Goal: Task Accomplishment & Management: Manage account settings

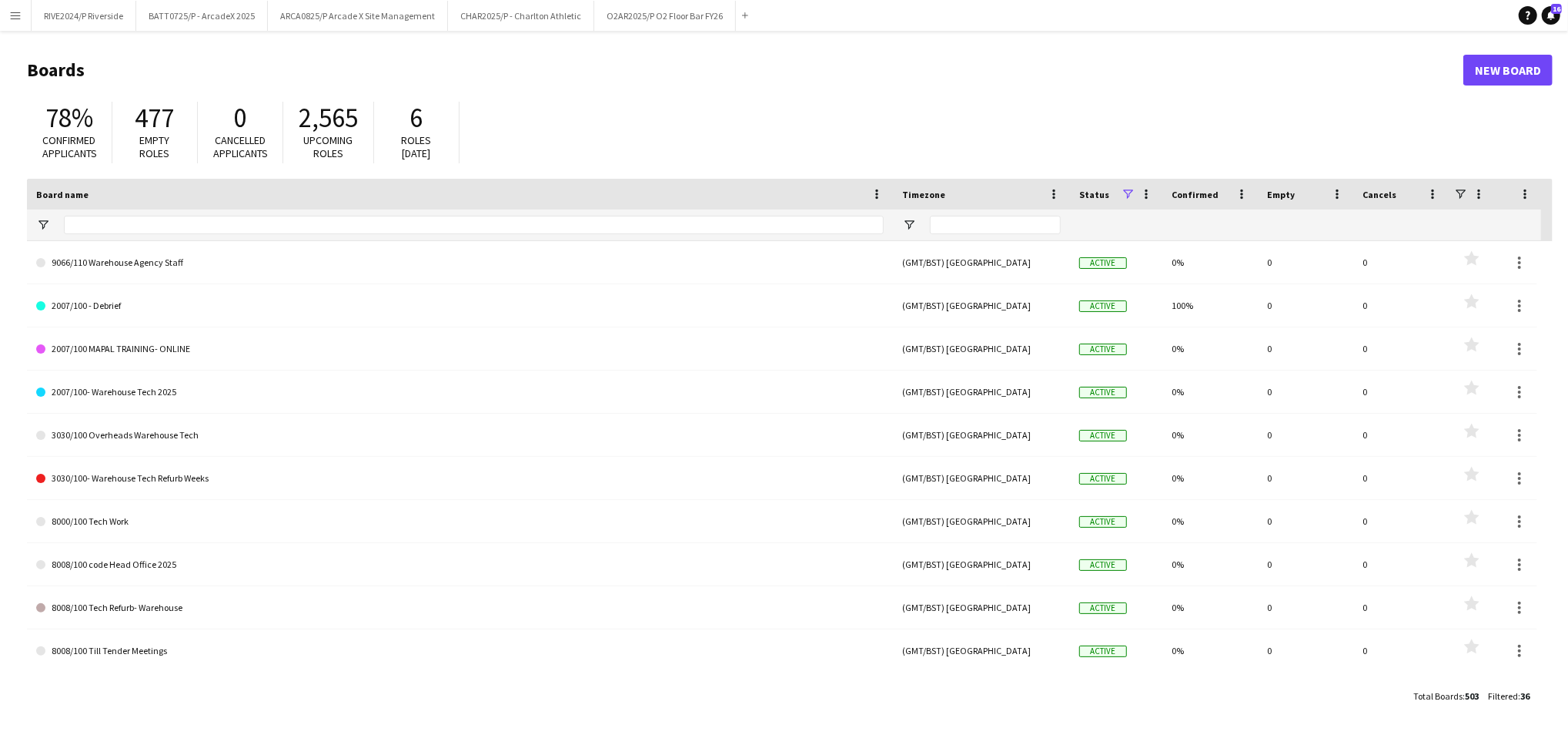
click at [12, 31] on main "Boards New Board 78% Confirmed applicants 477 Empty roles 0 Cancelled applicant…" at bounding box center [784, 382] width 1568 height 703
click at [351, 12] on button "ARCA0825/P Arcade X Site Management Close" at bounding box center [357, 16] width 180 height 30
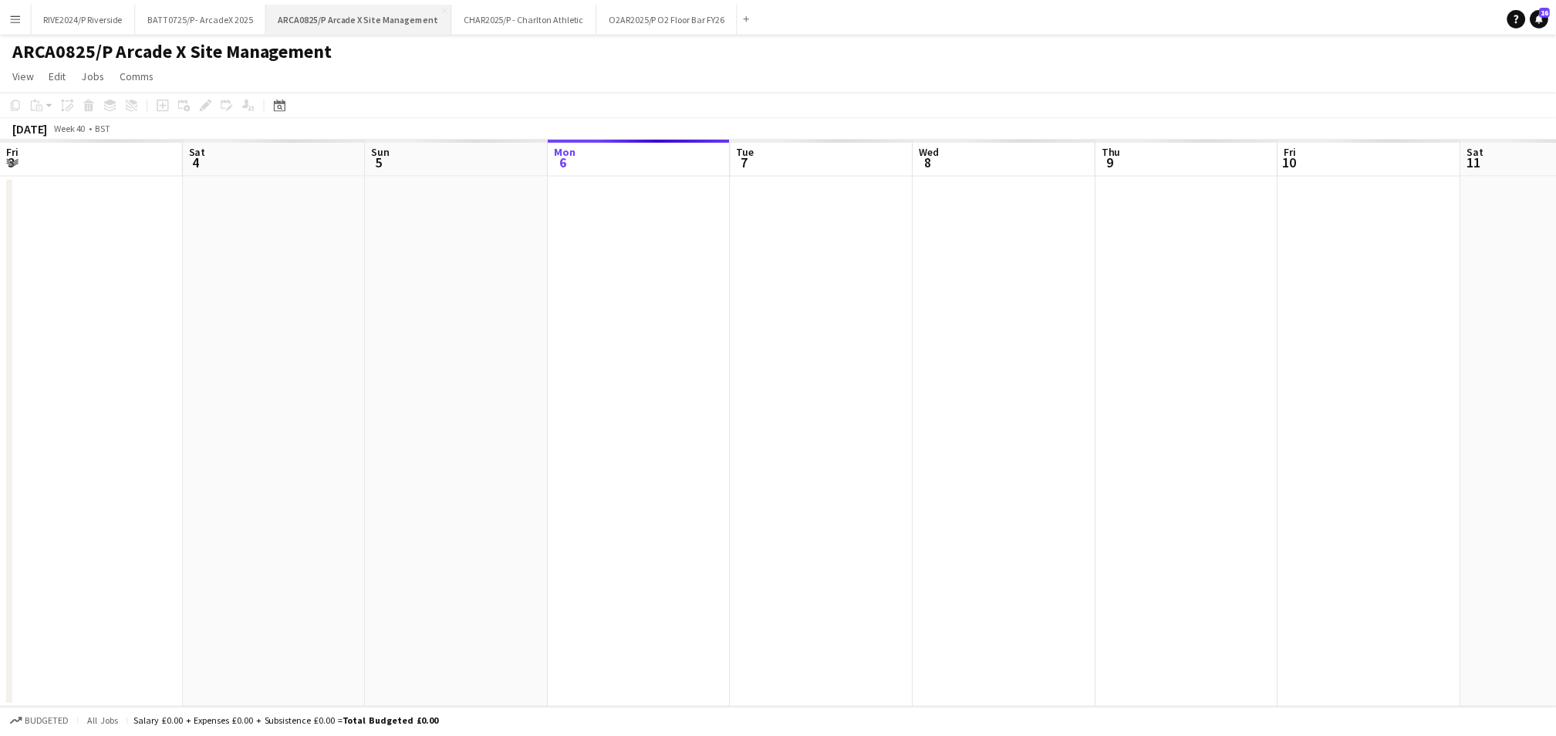
scroll to position [0, 368]
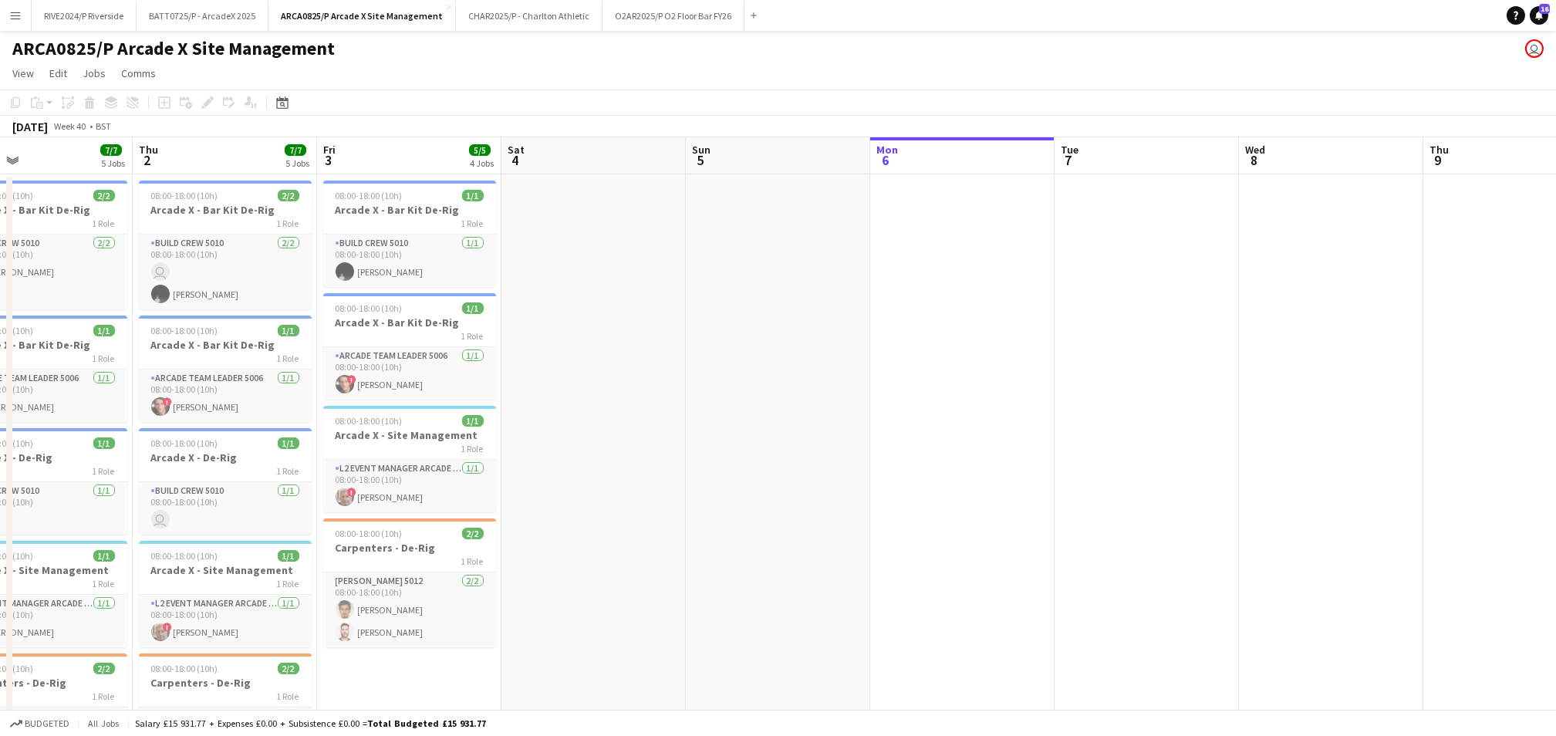
drag, startPoint x: 211, startPoint y: 349, endPoint x: 899, endPoint y: 361, distance: 688.1
click at [899, 361] on app-calendar-viewport "Mon 29 Tue 30 Wed 1 7/7 5 Jobs Thu 2 7/7 5 Jobs Fri 3 5/5 4 Jobs Sat 4 Sun 5 Mo…" at bounding box center [778, 498] width 1556 height 723
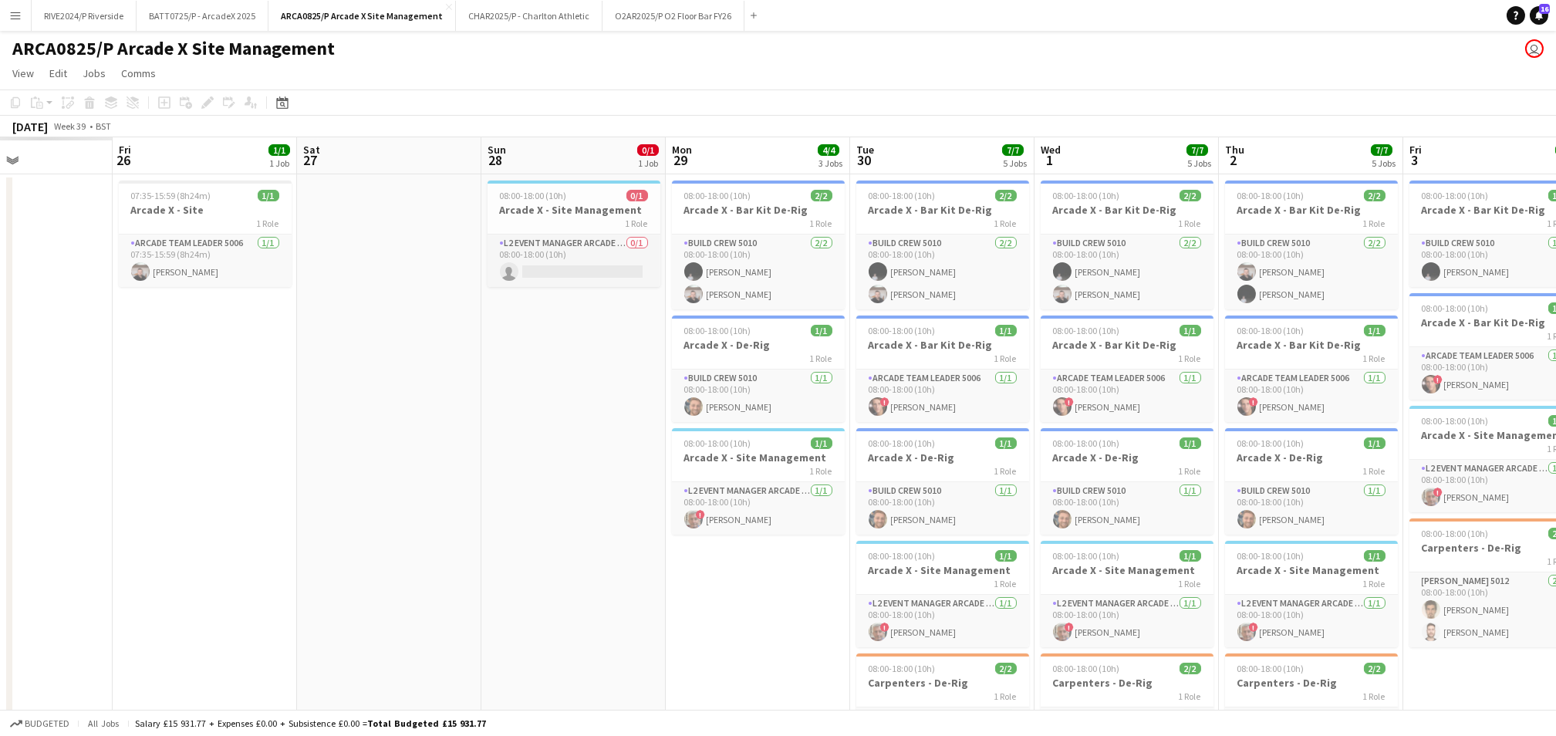
drag, startPoint x: 268, startPoint y: 407, endPoint x: 1105, endPoint y: 420, distance: 837.0
click at [1105, 420] on app-calendar-viewport "Wed 24 Thu 25 Fri 26 1/1 1 Job Sat 27 Sun 28 0/1 1 Job Mon 29 4/4 3 Jobs Tue 30…" at bounding box center [778, 498] width 1556 height 723
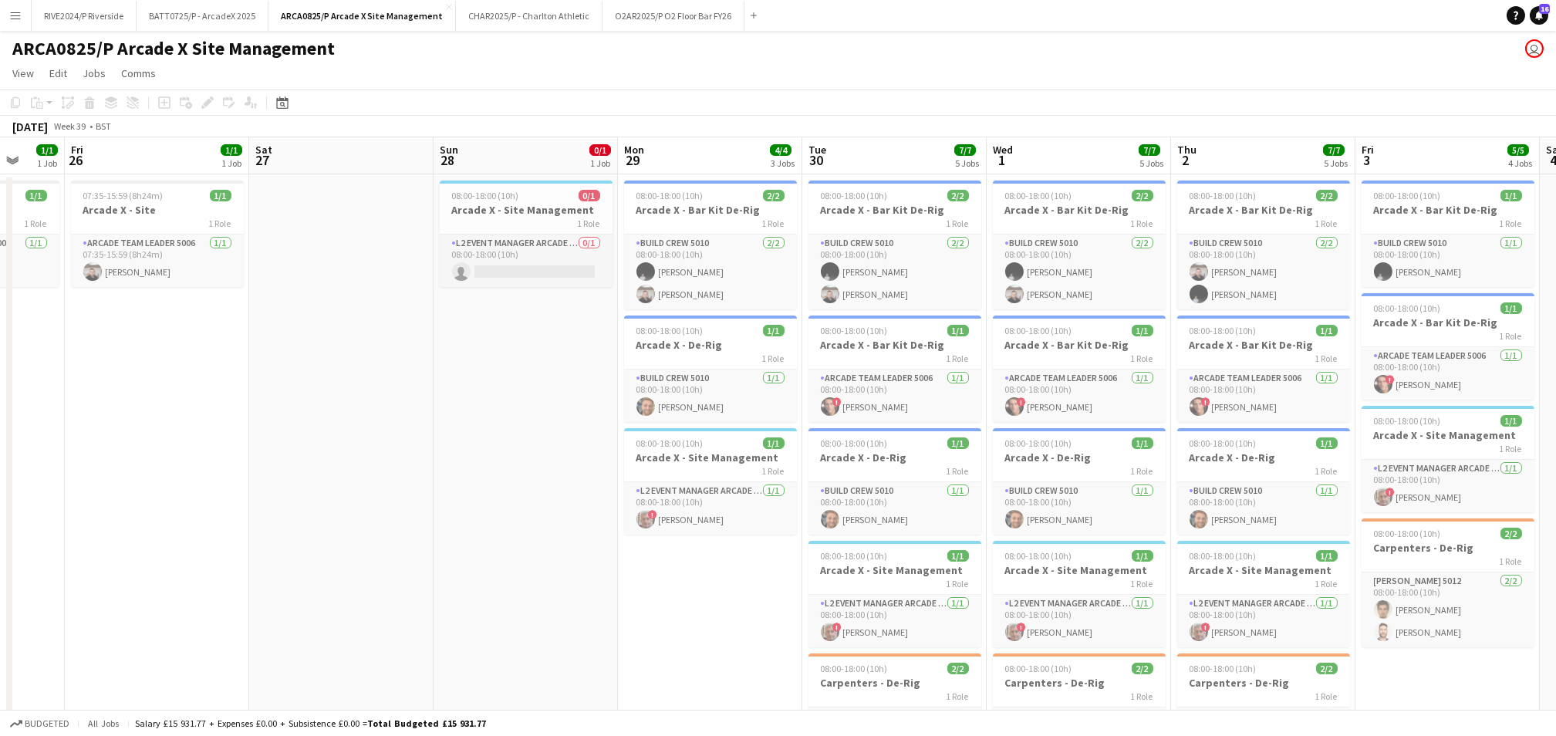
scroll to position [0, 449]
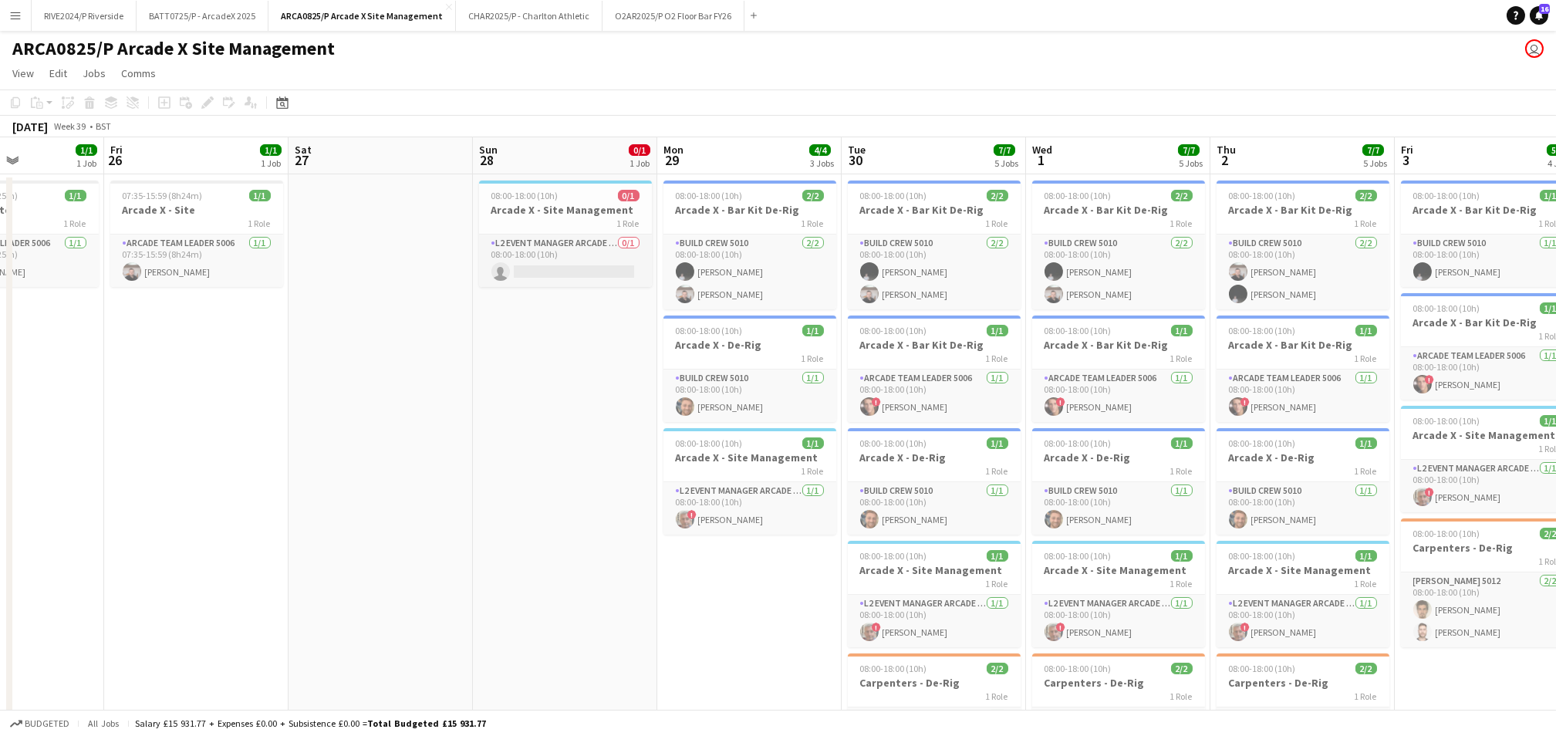
drag, startPoint x: 251, startPoint y: 471, endPoint x: 489, endPoint y: 485, distance: 238.0
click at [489, 485] on app-calendar-viewport "Tue 23 Wed 24 Thu 25 1/1 1 Job Fri 26 1/1 1 Job Sat 27 Sun 28 0/1 1 Job Mon 29 …" at bounding box center [778, 498] width 1556 height 723
click at [537, 450] on app-date-cell "08:00-18:00 (10h) 0/1 Arcade X - Site Management 1 Role L2 Event Manager Arcade…" at bounding box center [565, 517] width 184 height 686
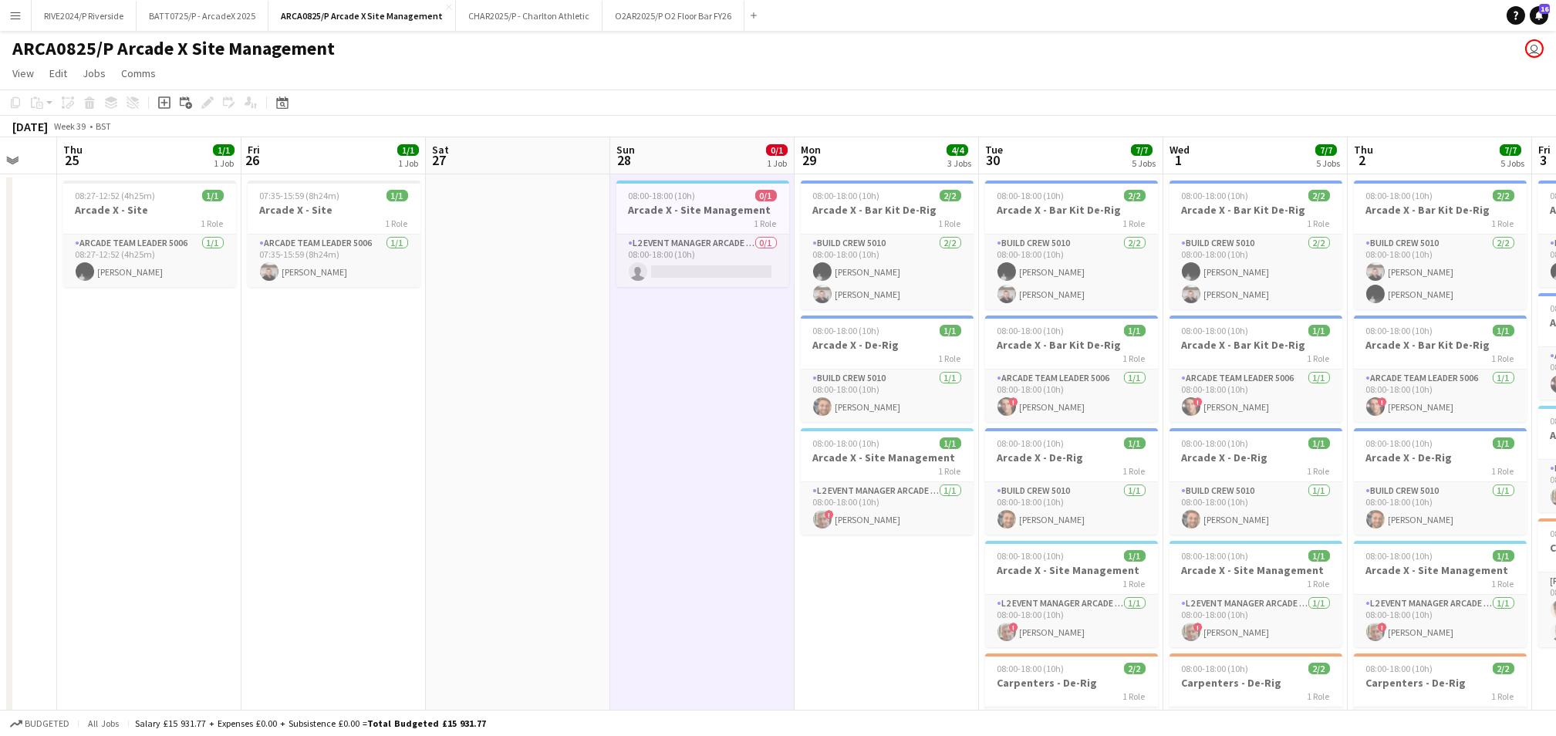
scroll to position [0, 367]
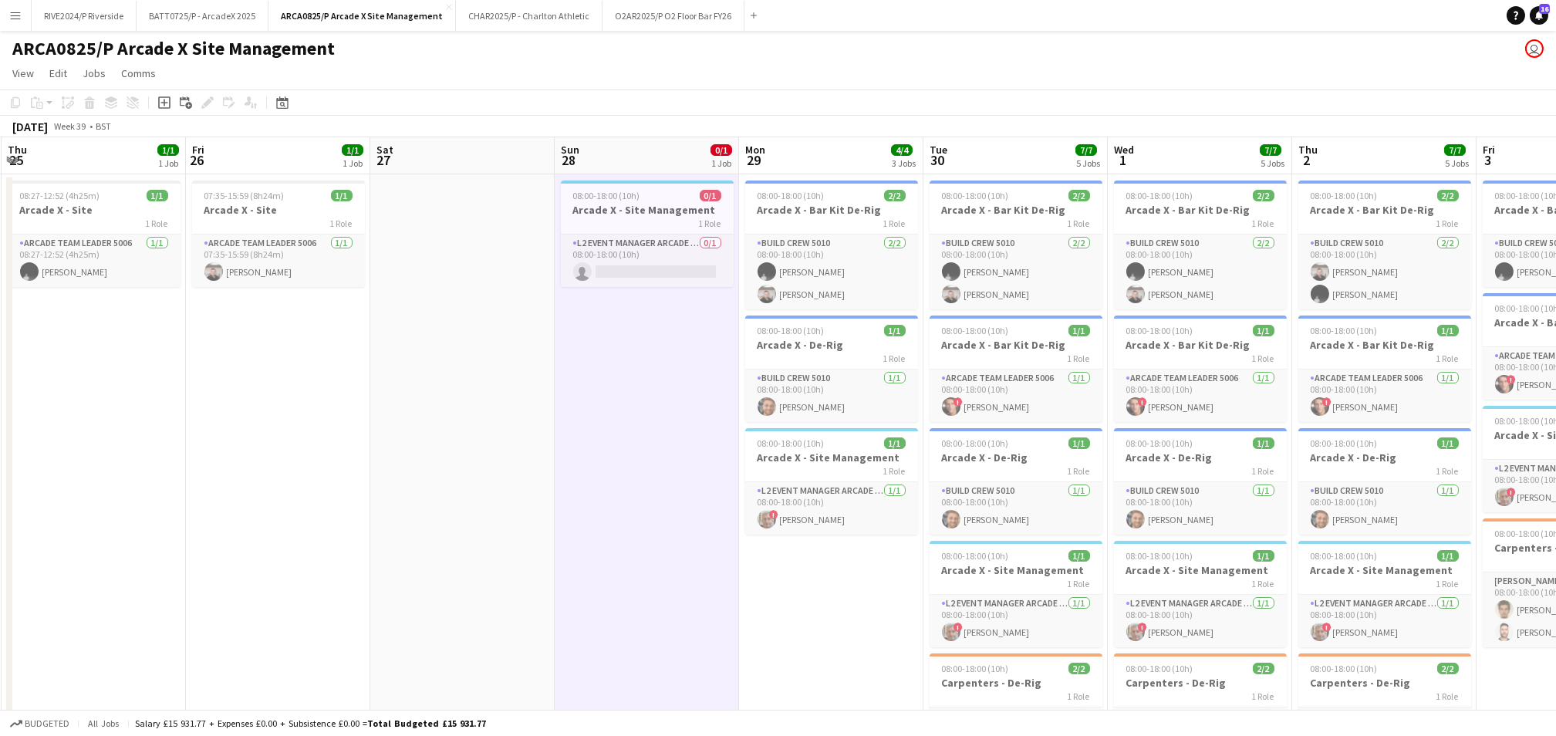
drag, startPoint x: 369, startPoint y: 445, endPoint x: 635, endPoint y: 446, distance: 266.1
click at [635, 446] on app-calendar-viewport "Tue 23 Wed 24 Thu 25 1/1 1 Job Fri 26 1/1 1 Job Sat 27 Sun 28 0/1 1 Job Mon 29 …" at bounding box center [778, 498] width 1556 height 723
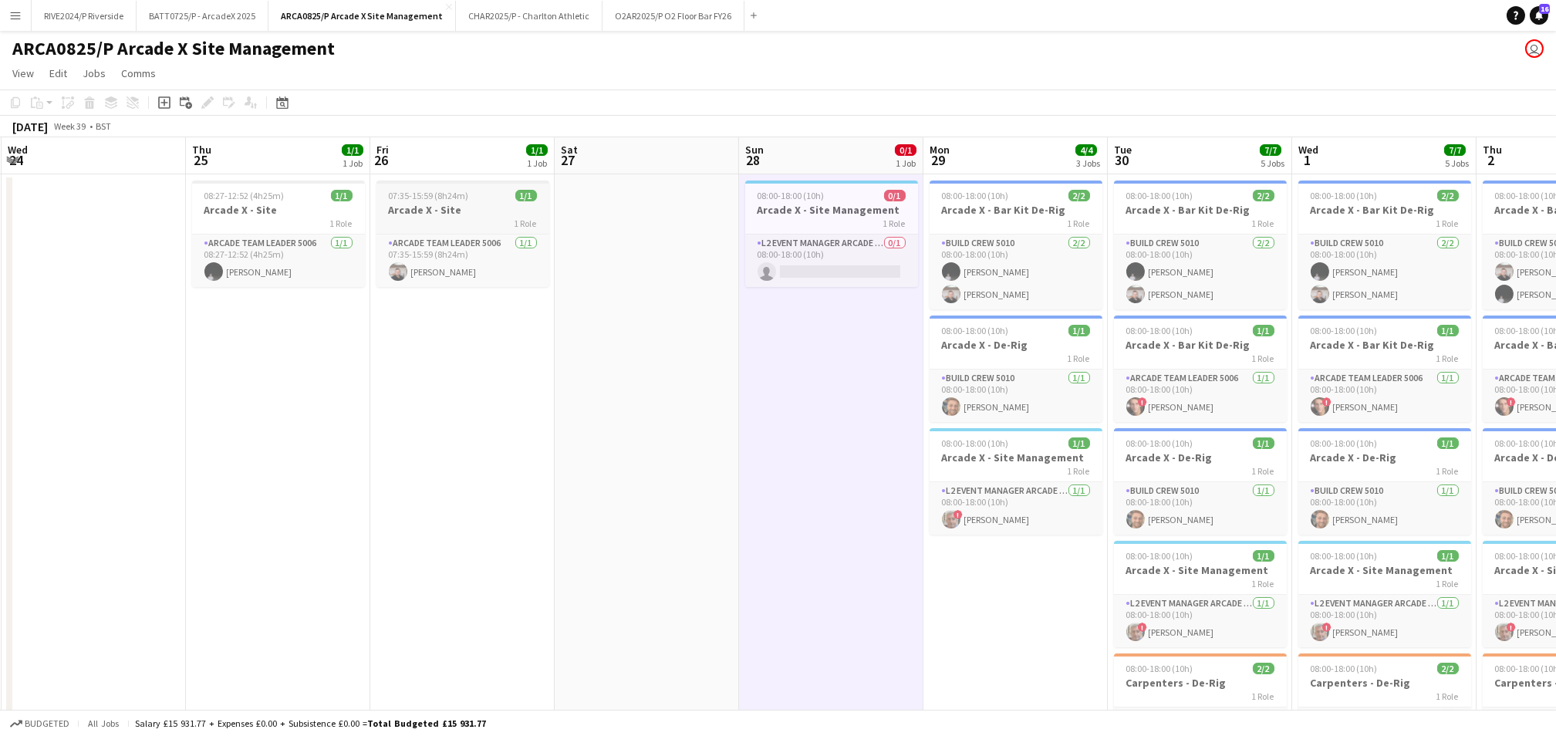
click at [400, 228] on div "1 Role" at bounding box center [462, 223] width 173 height 12
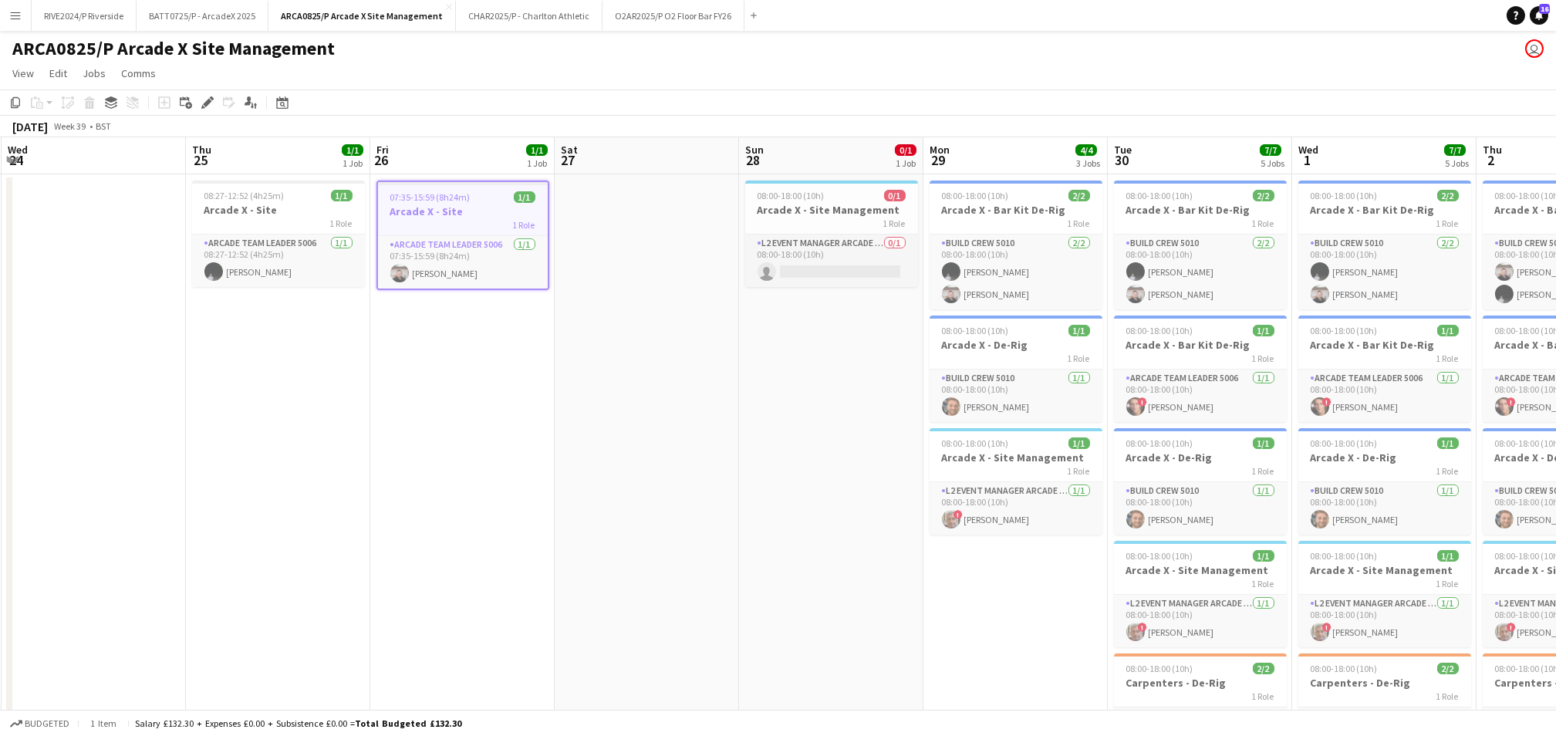
click at [792, 385] on app-date-cell "08:00-18:00 (10h) 0/1 Arcade X - Site Management 1 Role L2 Event Manager Arcade…" at bounding box center [831, 517] width 184 height 686
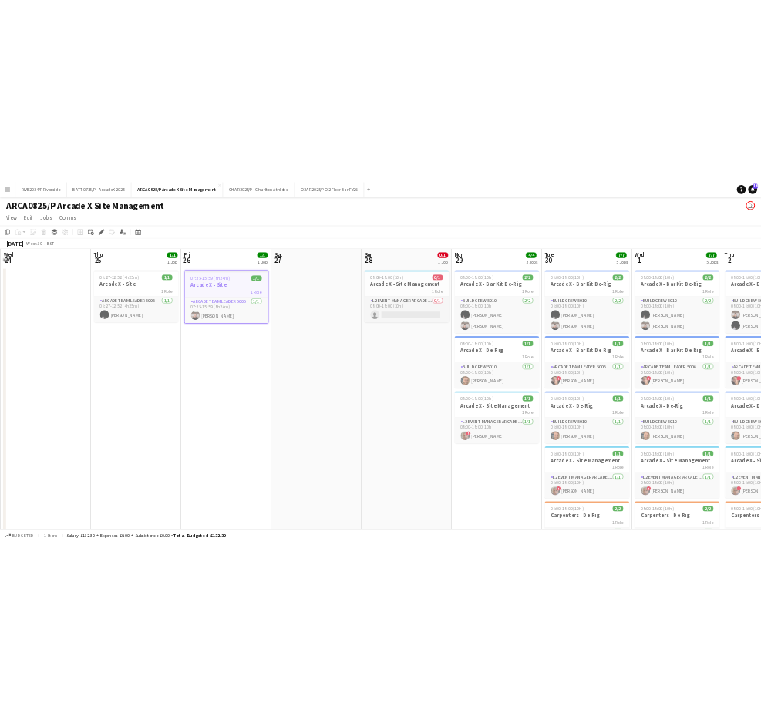
scroll to position [0, 366]
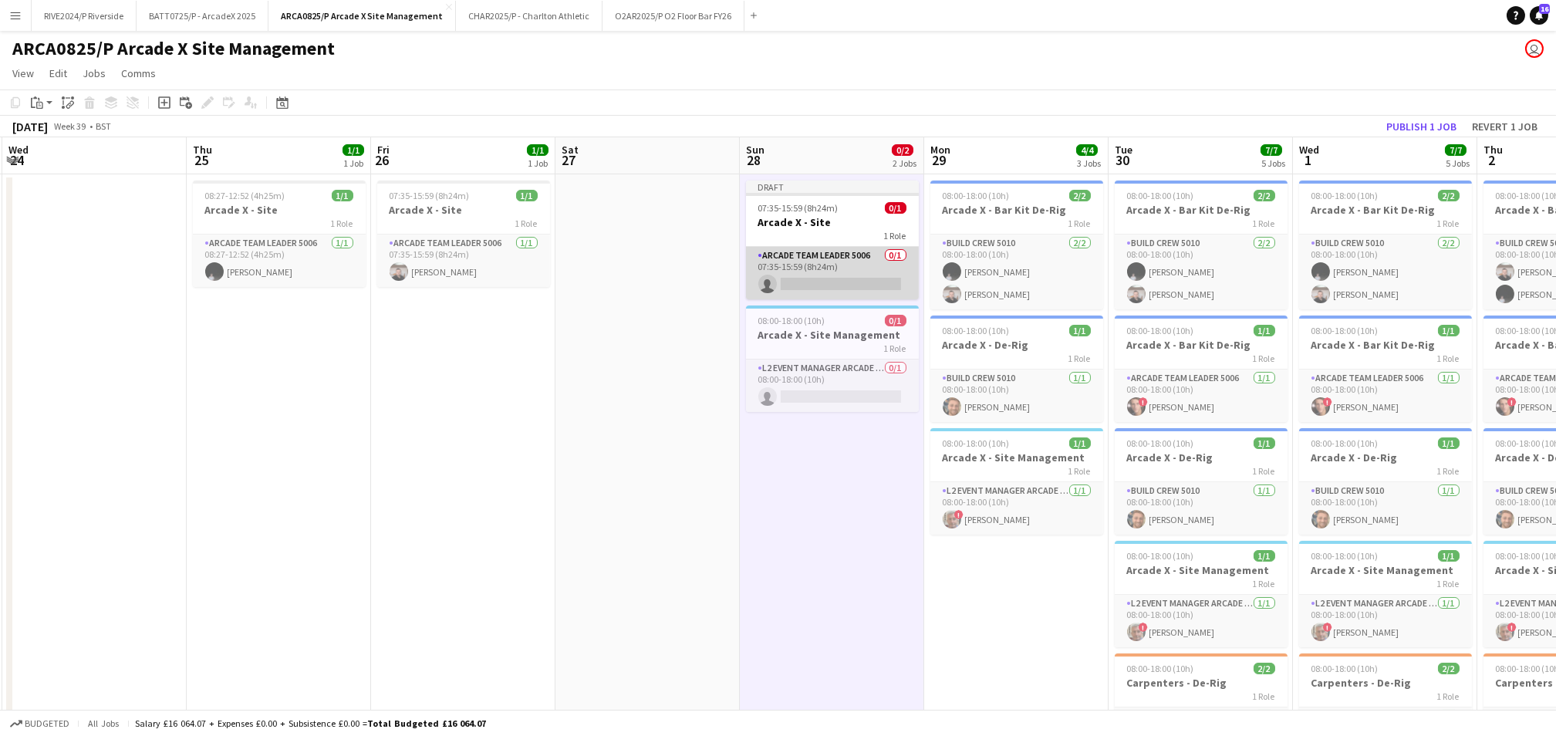
click at [788, 274] on app-card-role "Arcade Team Leader 5006 0/1 07:35-15:59 (8h24m) single-neutral-actions" at bounding box center [832, 273] width 173 height 52
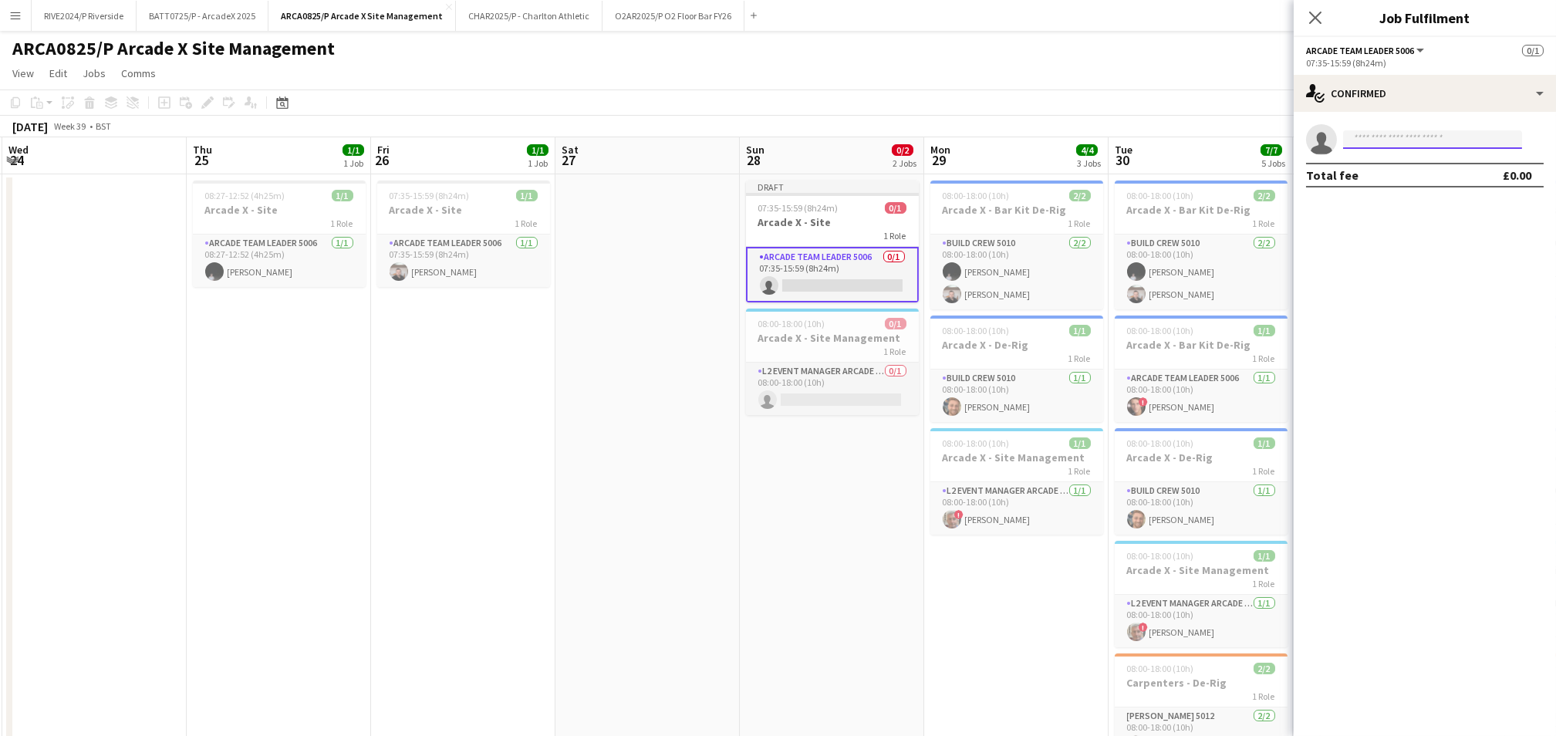
click at [1414, 140] on input at bounding box center [1432, 139] width 179 height 19
type input "*******"
click at [1414, 177] on span "[EMAIL_ADDRESS][DOMAIN_NAME]" at bounding box center [1432, 174] width 154 height 12
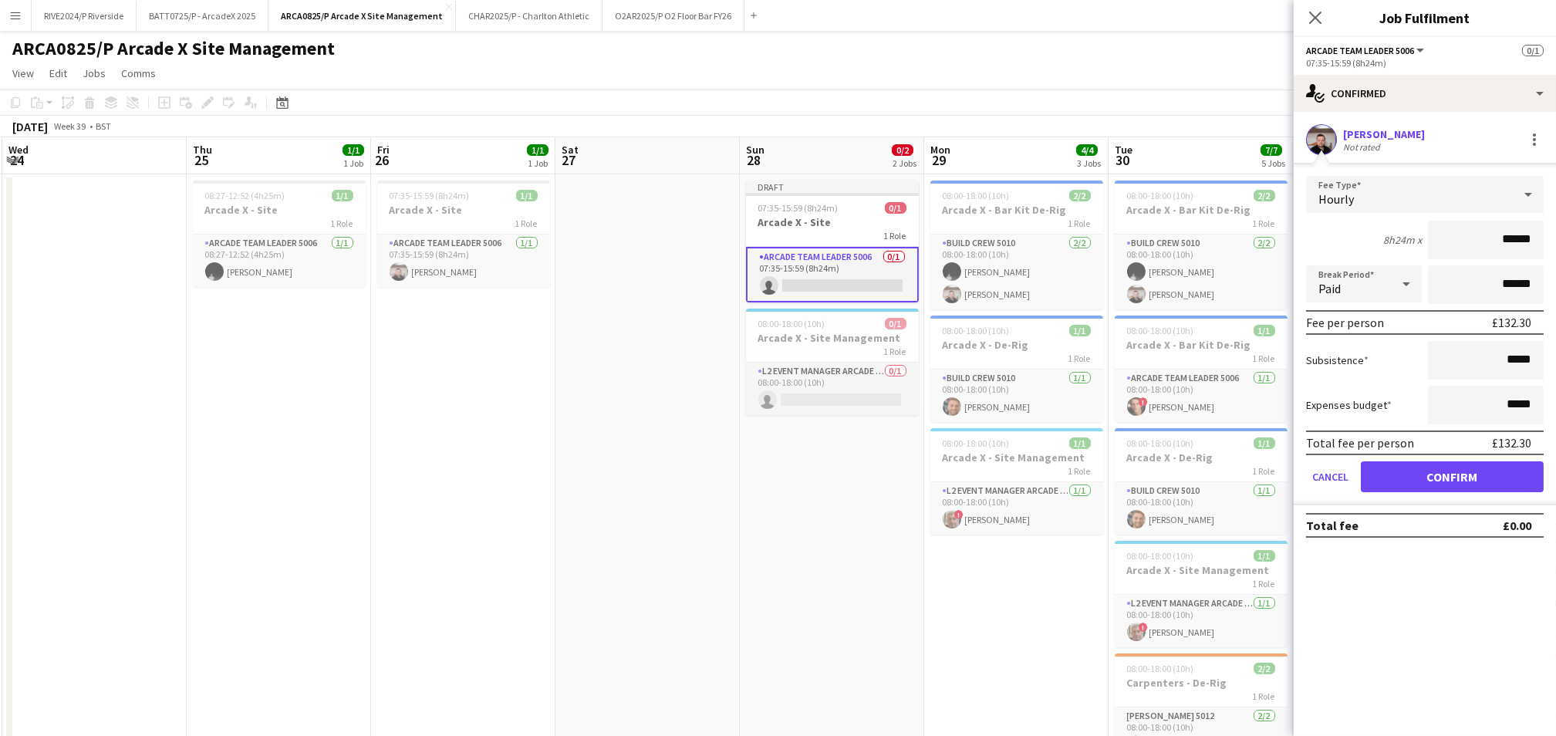
click at [1422, 136] on div "[PERSON_NAME]" at bounding box center [1384, 134] width 82 height 14
click at [1501, 477] on button "Confirm" at bounding box center [1452, 476] width 183 height 31
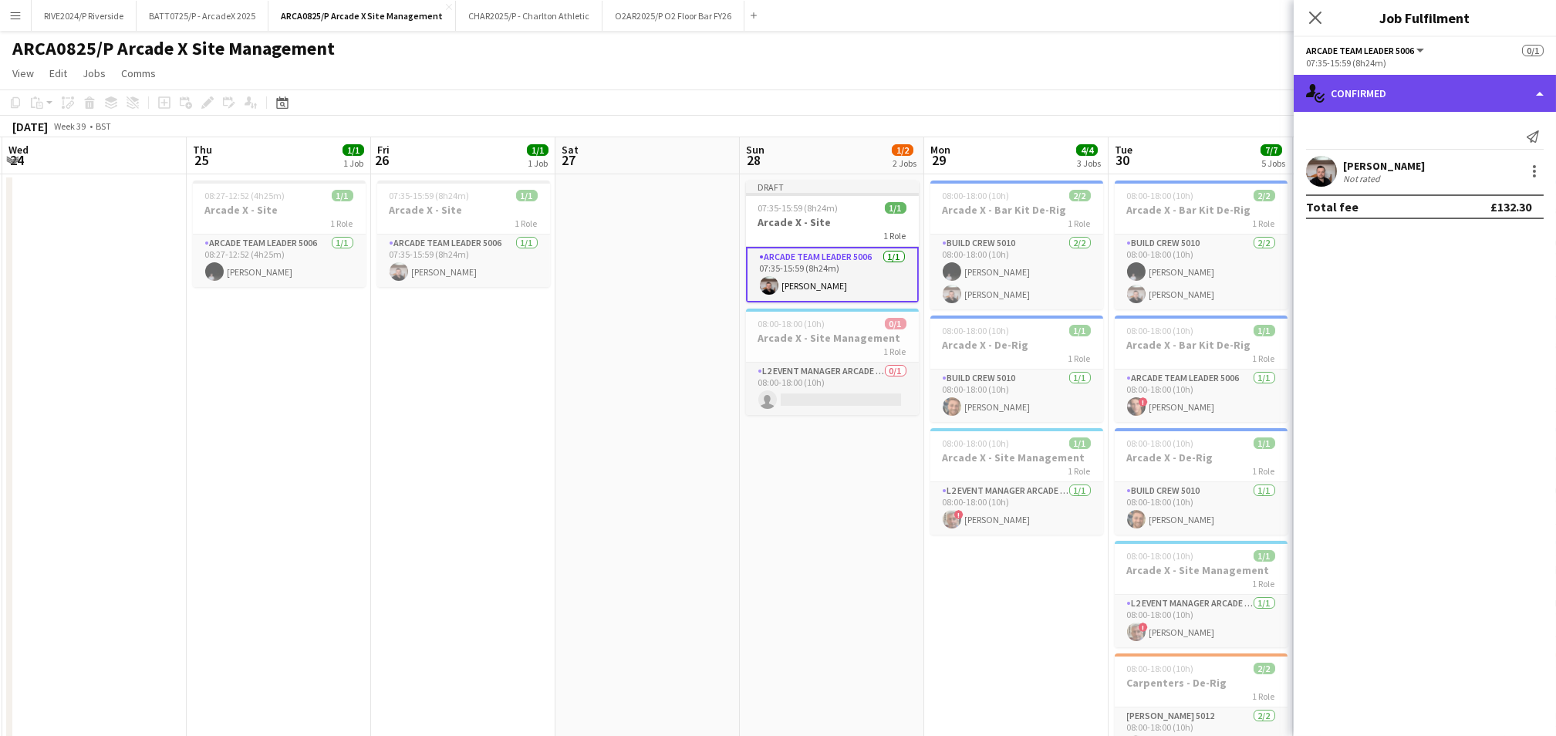
click at [1514, 99] on div "single-neutral-actions-check-2 Confirmed" at bounding box center [1424, 93] width 262 height 37
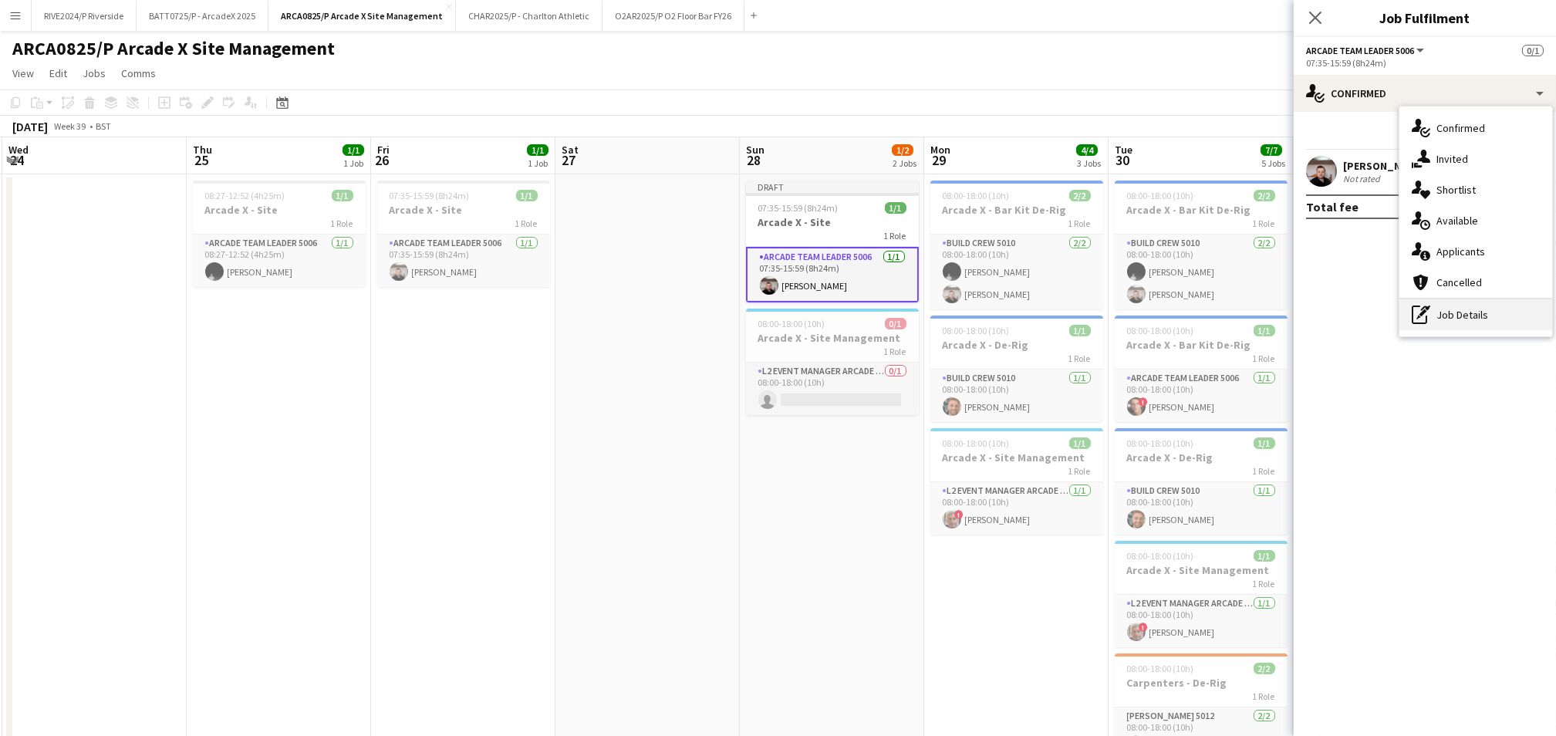
click at [1499, 317] on div "pen-write Job Details" at bounding box center [1475, 314] width 153 height 31
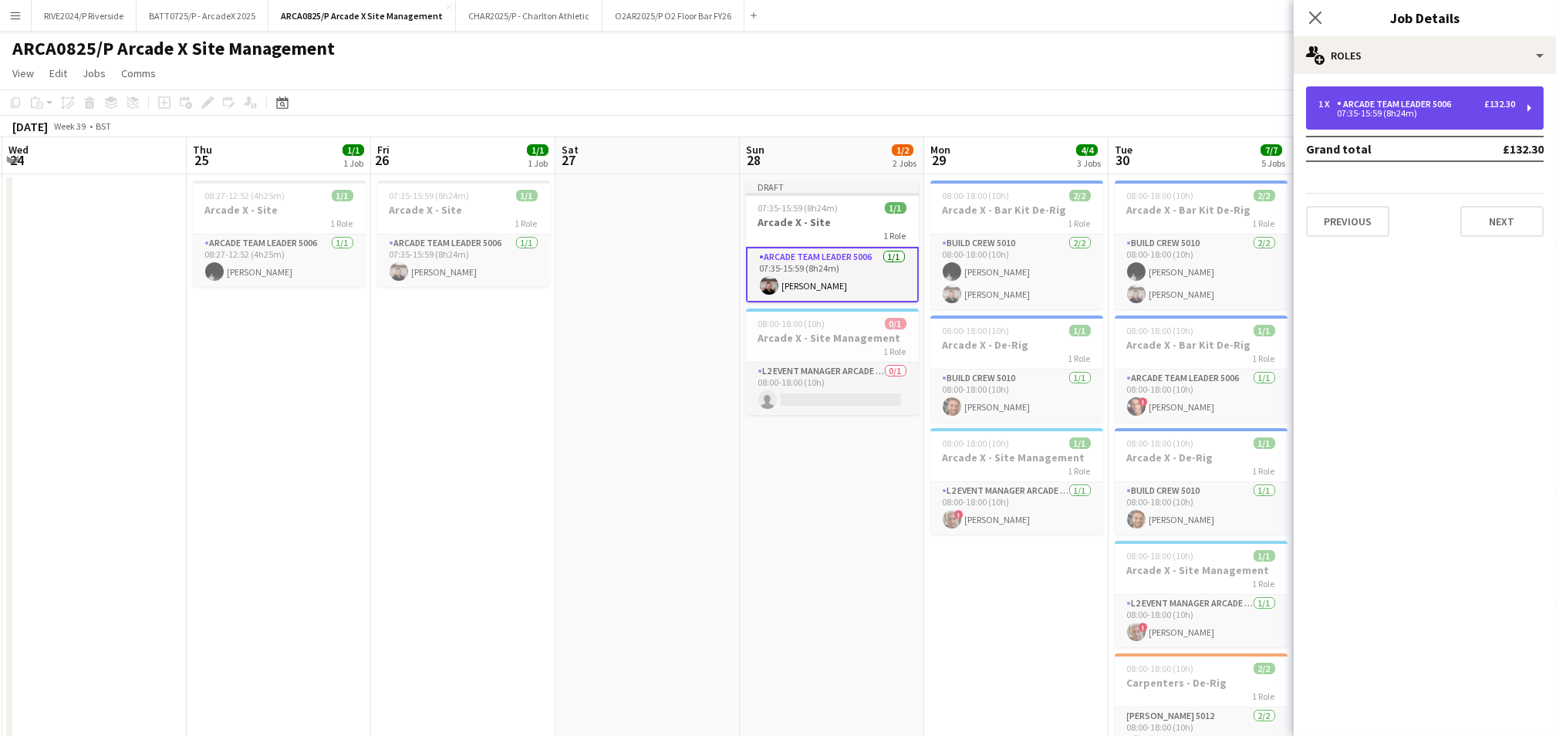
click at [1448, 99] on div "Arcade Team Leader 5006" at bounding box center [1397, 104] width 120 height 11
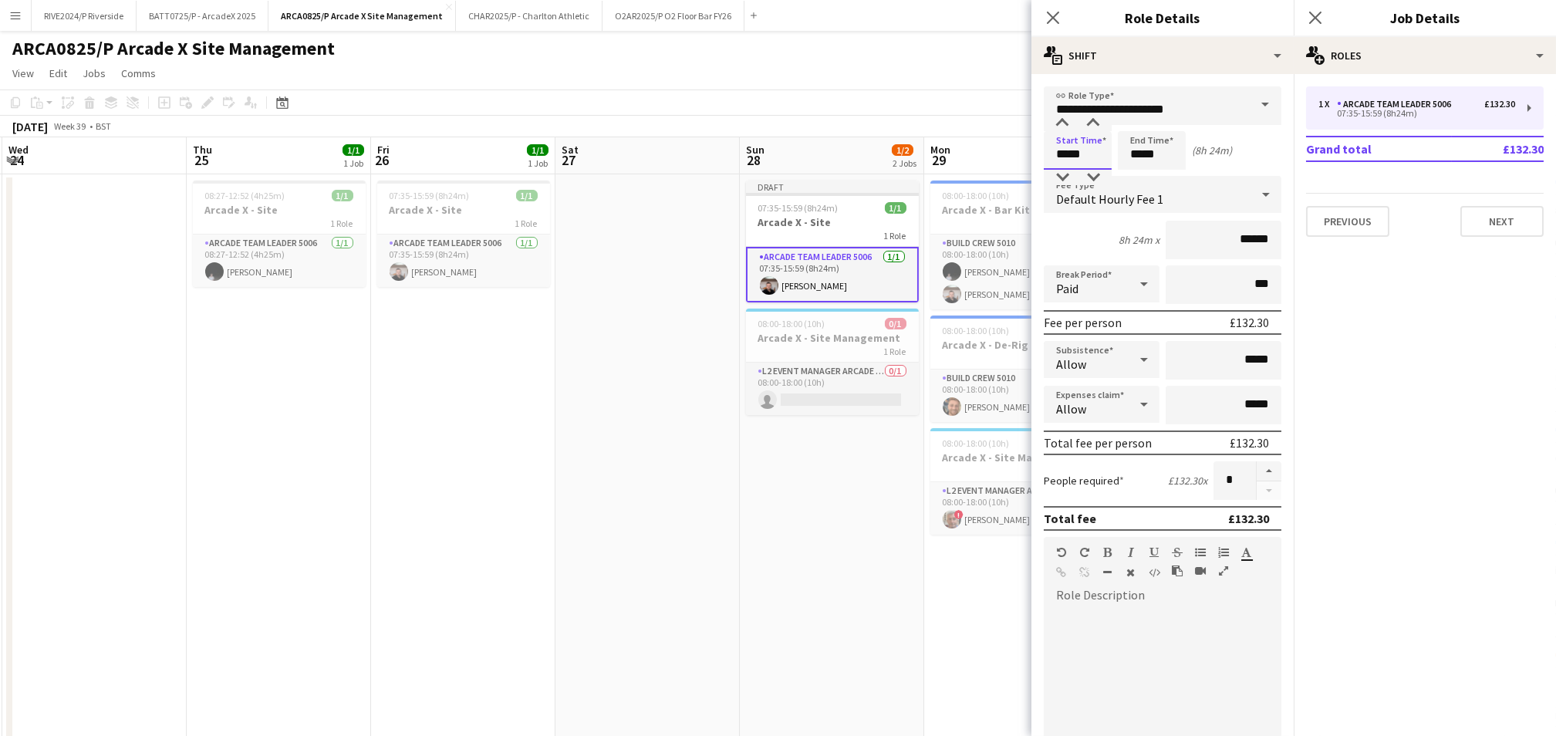
click at [1090, 155] on input "*****" at bounding box center [1078, 150] width 68 height 39
type input "*****"
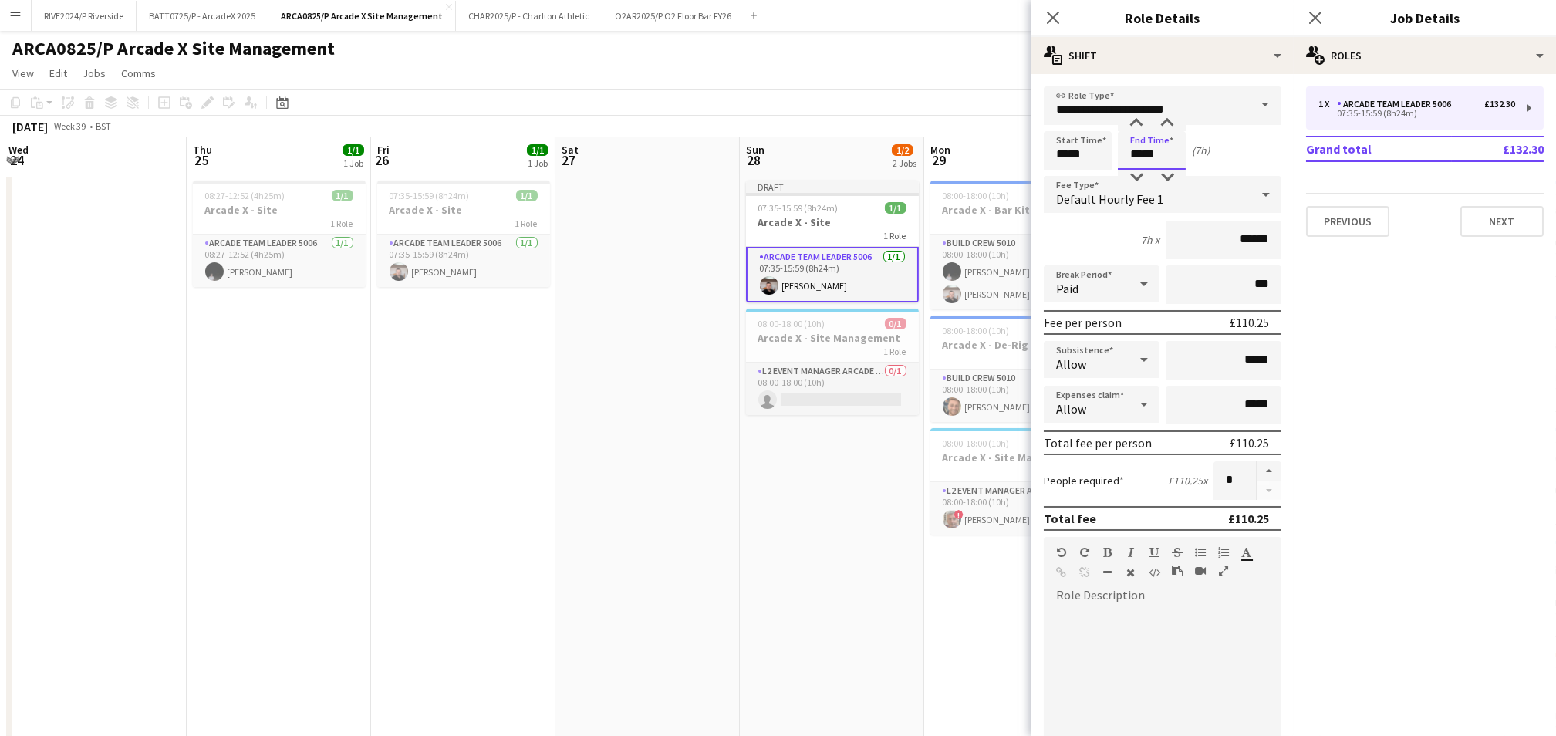
type input "*****"
click at [1426, 339] on mat-expansion-panel "pencil3 General details 1 x Arcade Team Leader 5006 £132.30 07:35-15:59 (8h24m)…" at bounding box center [1424, 405] width 262 height 662
click at [1059, 16] on icon "Close pop-in" at bounding box center [1052, 17] width 15 height 15
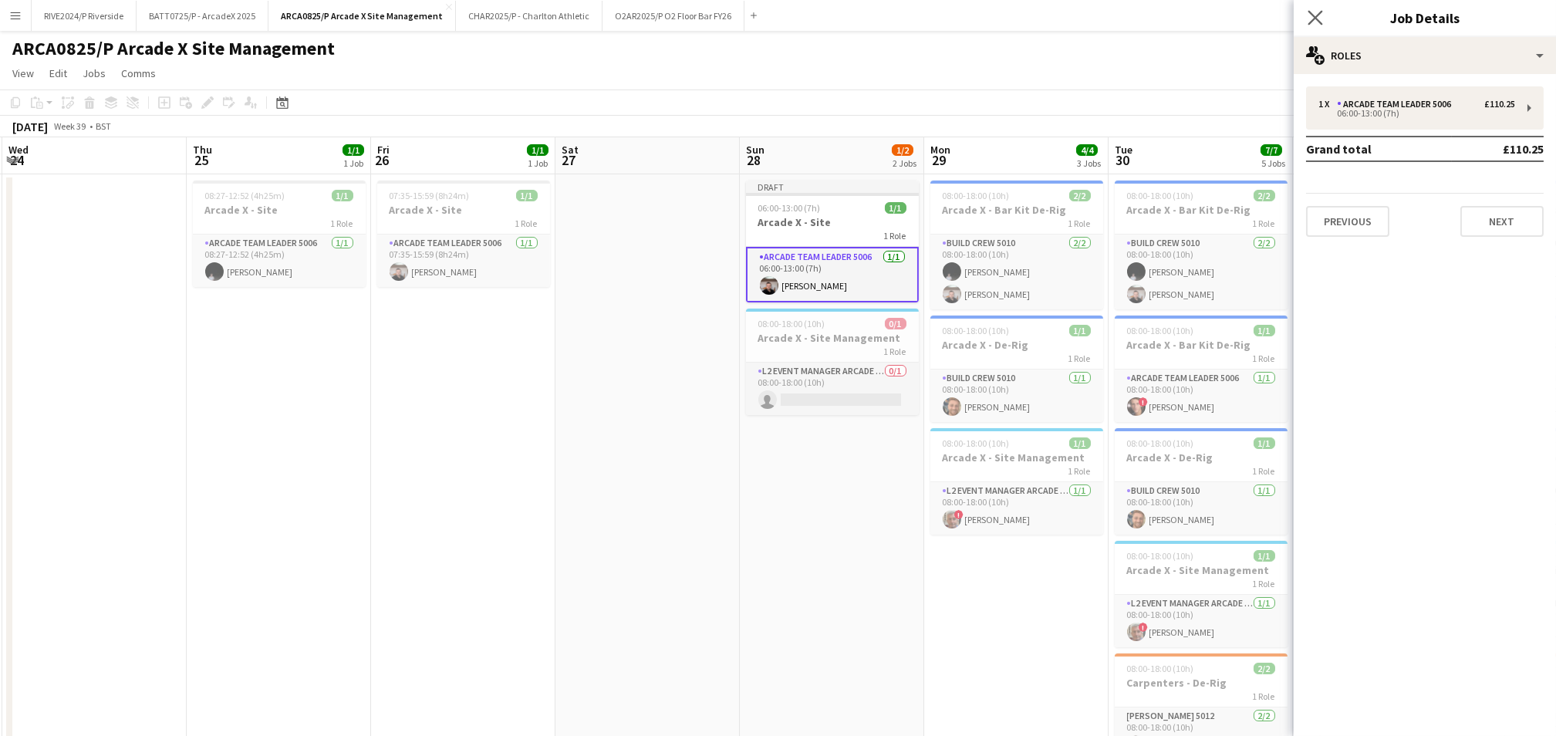
click at [1314, 9] on app-icon "Close pop-in" at bounding box center [1315, 18] width 22 height 22
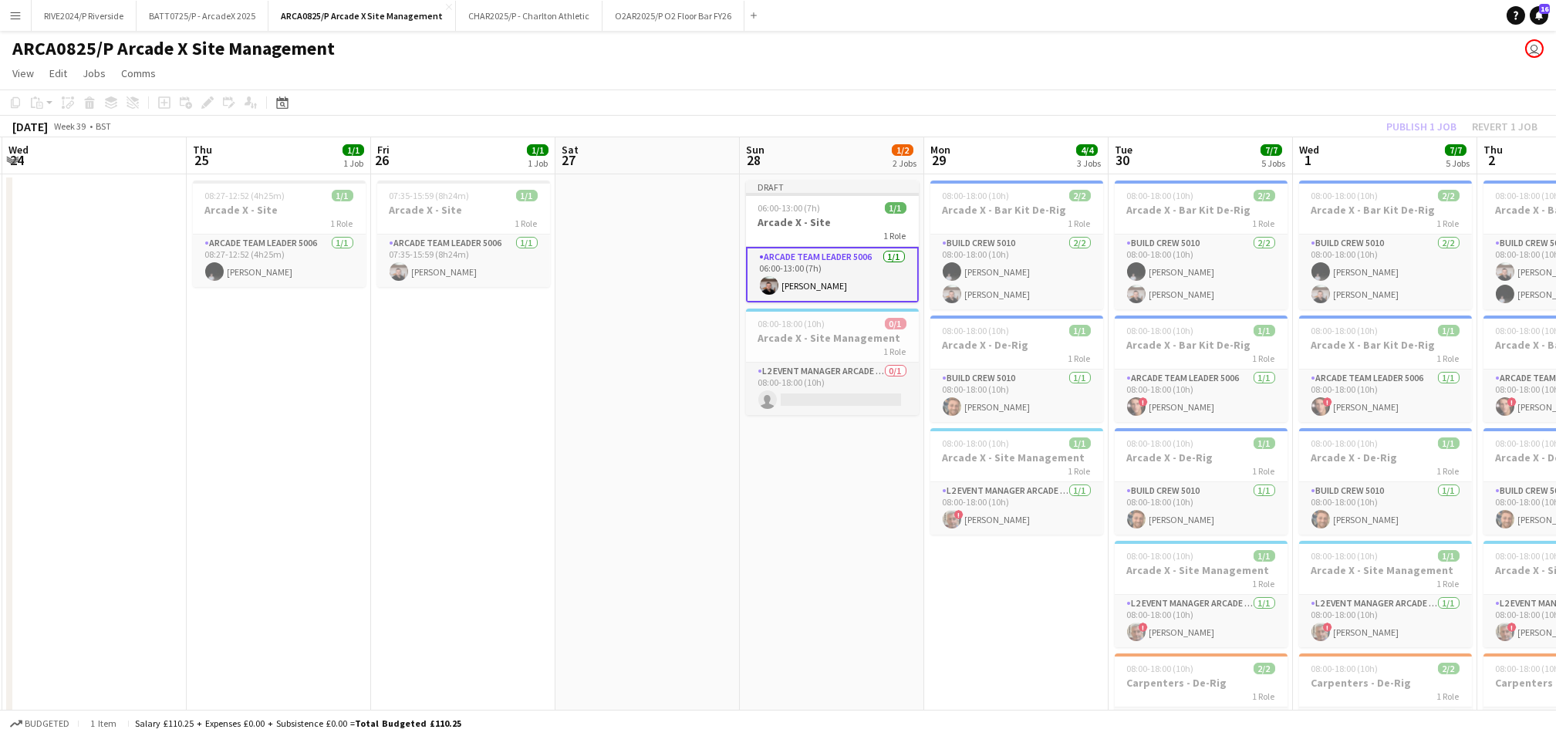
click at [1410, 124] on div "Publish 1 job Revert 1 job" at bounding box center [1462, 126] width 188 height 20
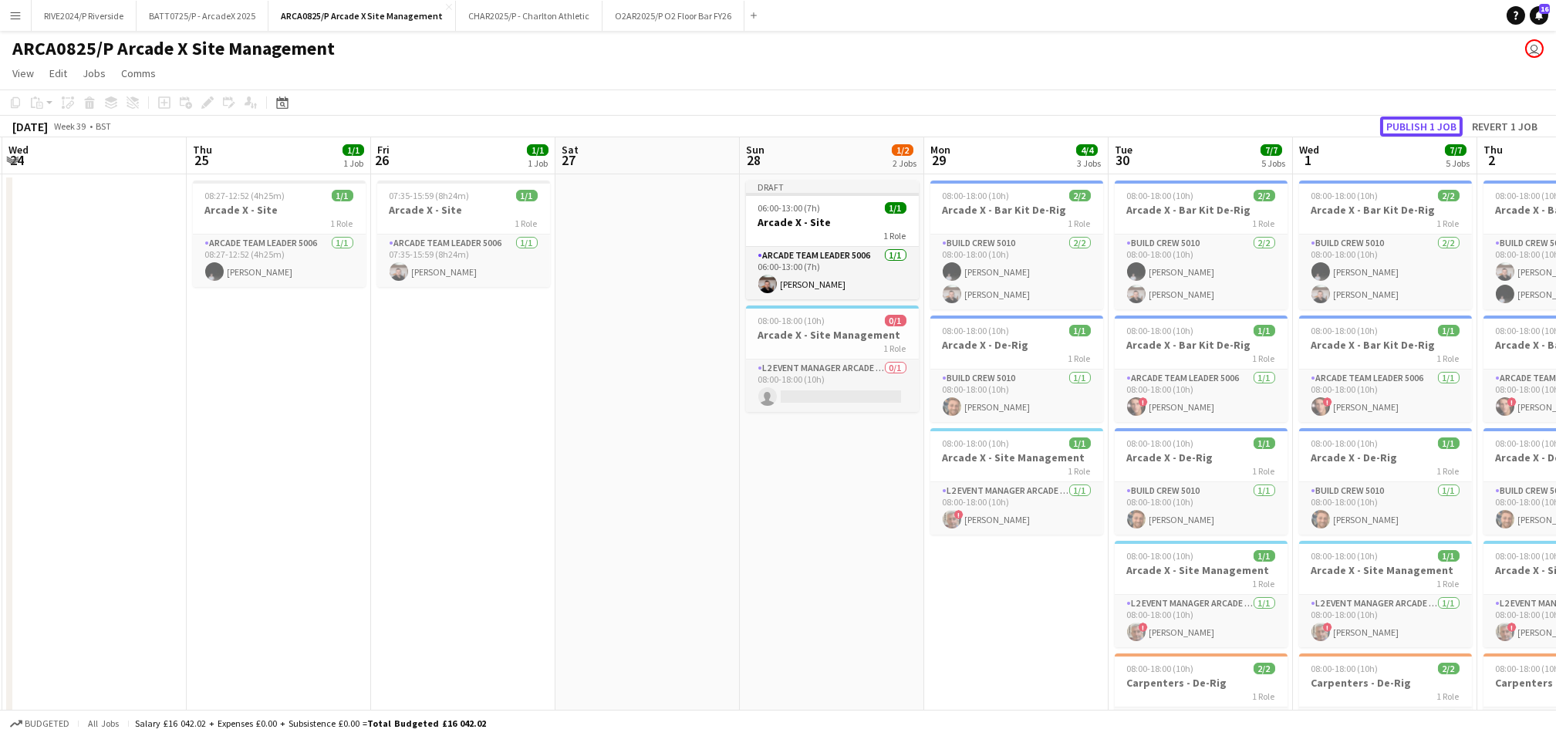
click at [1410, 124] on button "Publish 1 job" at bounding box center [1421, 126] width 83 height 20
